Goal: Information Seeking & Learning: Find specific fact

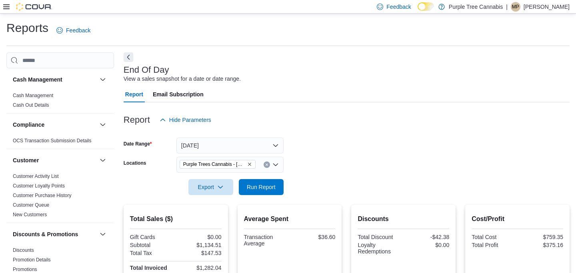
scroll to position [6, 0]
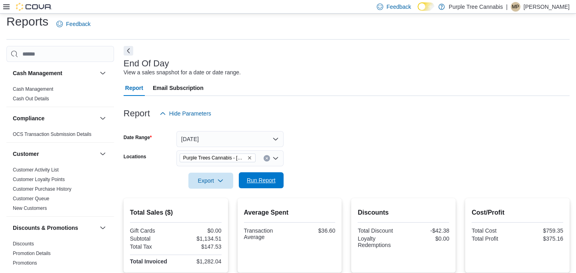
click at [257, 188] on span "Run Report" at bounding box center [261, 180] width 35 height 16
click at [364, 139] on form "Date Range Today Locations Purple Trees Cannabis - Mississauga Export Run Report" at bounding box center [347, 155] width 446 height 67
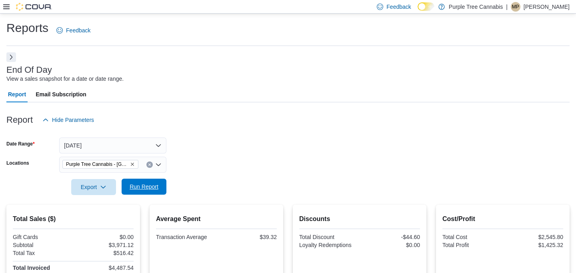
scroll to position [6, 0]
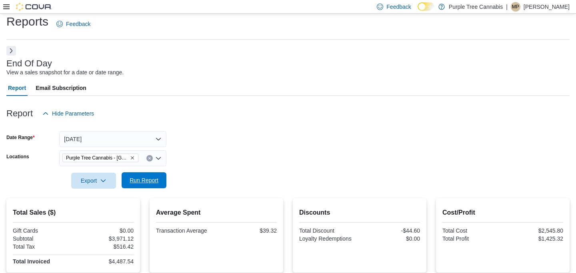
click at [148, 179] on span "Run Report" at bounding box center [144, 180] width 29 height 8
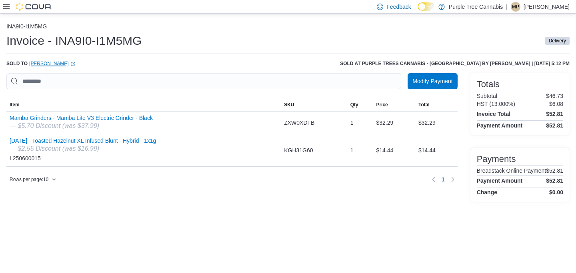
click at [52, 61] on link "Sara Ansary (opens in a new tab or window)" at bounding box center [52, 63] width 46 height 6
click at [138, 118] on button "Mamba Grinders - Mamba Lite V3 Electric Grinder - Black" at bounding box center [81, 118] width 143 height 6
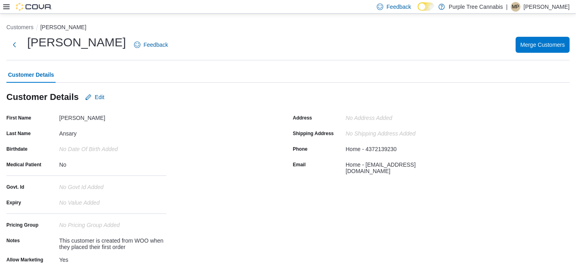
scroll to position [109, 0]
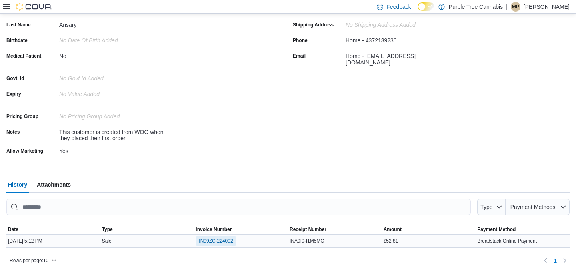
click at [211, 243] on span "IN99ZC-224092" at bounding box center [216, 241] width 34 height 6
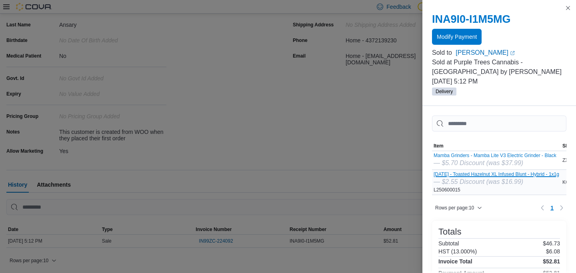
click at [485, 175] on button "[DATE] - Toasted Hazelnut XL Infused Blunt - Hybrid - 1x1g" at bounding box center [497, 175] width 126 height 6
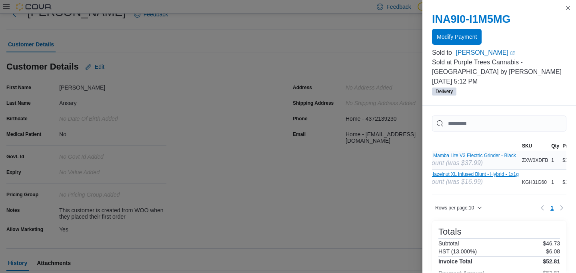
scroll to position [0, 90]
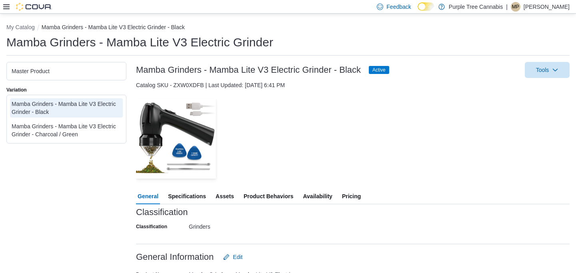
click at [355, 188] on span "Pricing" at bounding box center [351, 196] width 19 height 16
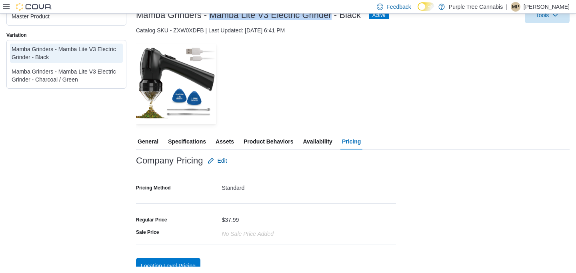
drag, startPoint x: 329, startPoint y: 17, endPoint x: 211, endPoint y: 19, distance: 118.0
click at [211, 19] on h3 "Mamba Grinders - Mamba Lite V3 Electric Grinder - Black" at bounding box center [248, 15] width 225 height 10
copy h3 "Mamba Lite V3 Electric Grinder"
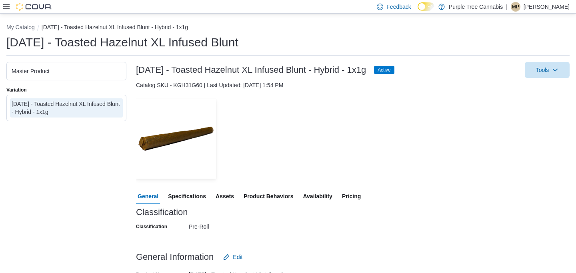
click at [178, 50] on div "Saturday - Toasted Hazelnut XL Infused Blunt" at bounding box center [287, 44] width 563 height 21
click at [178, 44] on h1 "Saturday - Toasted Hazelnut XL Infused Blunt" at bounding box center [122, 42] width 232 height 16
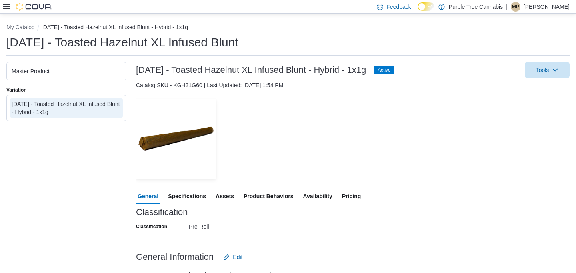
copy div
